Goal: Information Seeking & Learning: Learn about a topic

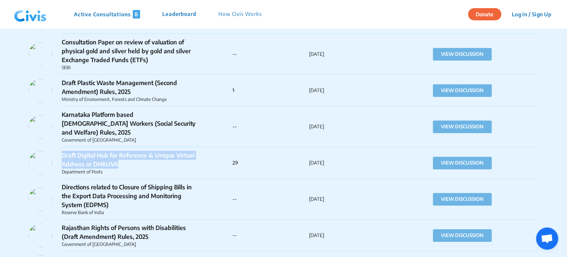
scroll to position [1158, 0]
click at [105, 13] on p "Active Consultations 8" at bounding box center [107, 14] width 66 height 8
click at [104, 16] on p "Active Consultations 8" at bounding box center [107, 14] width 66 height 8
click at [30, 16] on img at bounding box center [30, 14] width 38 height 22
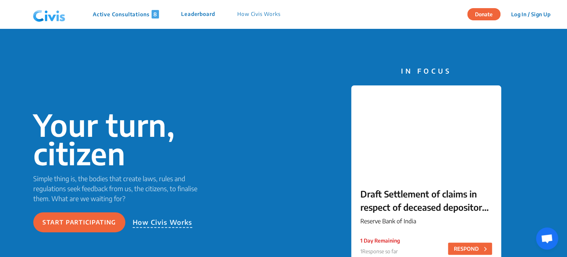
click at [133, 19] on div "Active Consultations 8 Leaderboard How Civis Works" at bounding box center [160, 14] width 261 height 22
click at [145, 16] on p "Active Consultations 8" at bounding box center [126, 14] width 66 height 8
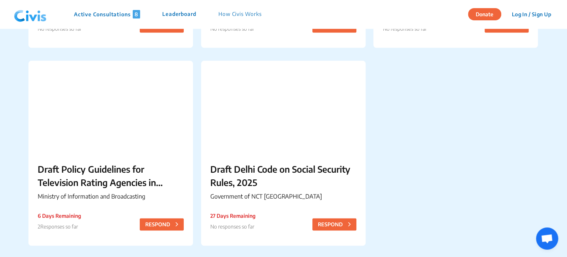
scroll to position [431, 0]
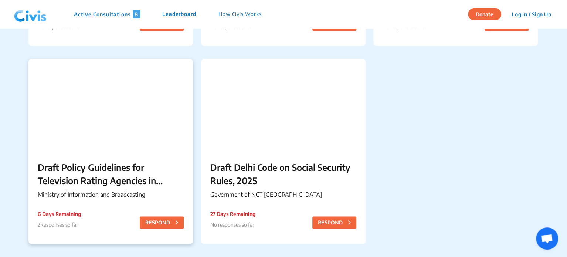
click at [132, 169] on p "Draft Policy Guidelines for Television Rating Agencies in [GEOGRAPHIC_DATA]" at bounding box center [111, 173] width 146 height 27
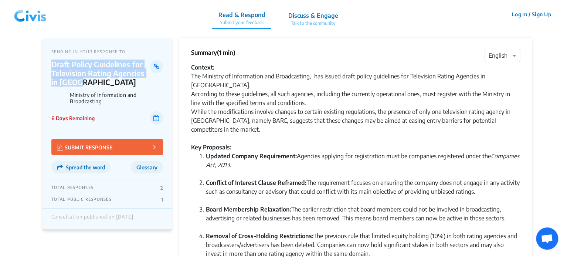
drag, startPoint x: 52, startPoint y: 65, endPoint x: 75, endPoint y: 79, distance: 27.4
click at [75, 79] on p "Draft Policy Guidelines for Television Rating Agencies in [GEOGRAPHIC_DATA]" at bounding box center [100, 73] width 99 height 27
copy p "Draft Policy Guidelines for Television Rating Agencies in [GEOGRAPHIC_DATA]"
